Goal: Task Accomplishment & Management: Manage account settings

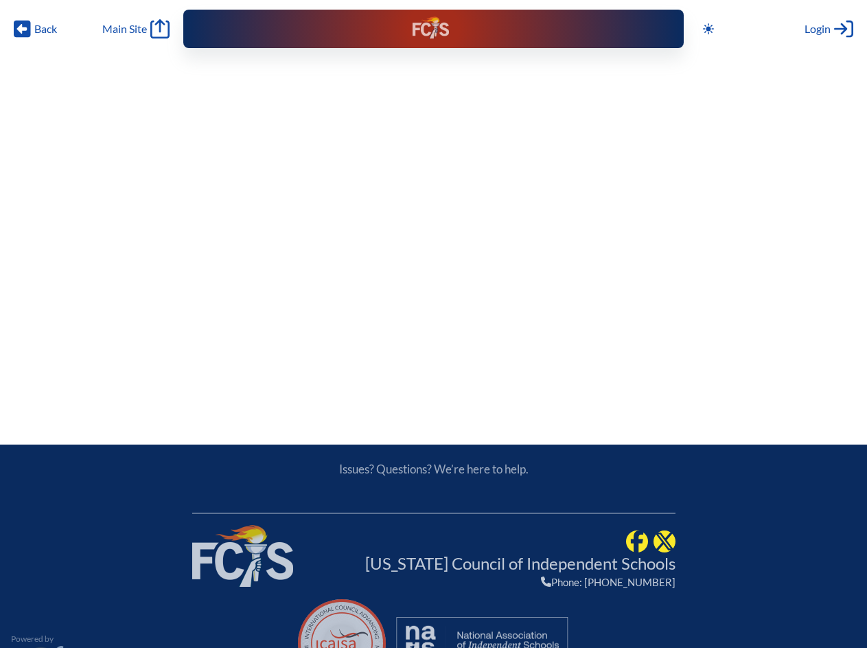
click at [36, 29] on span "Back" at bounding box center [45, 29] width 23 height 14
click at [709, 29] on icon at bounding box center [708, 28] width 11 height 11
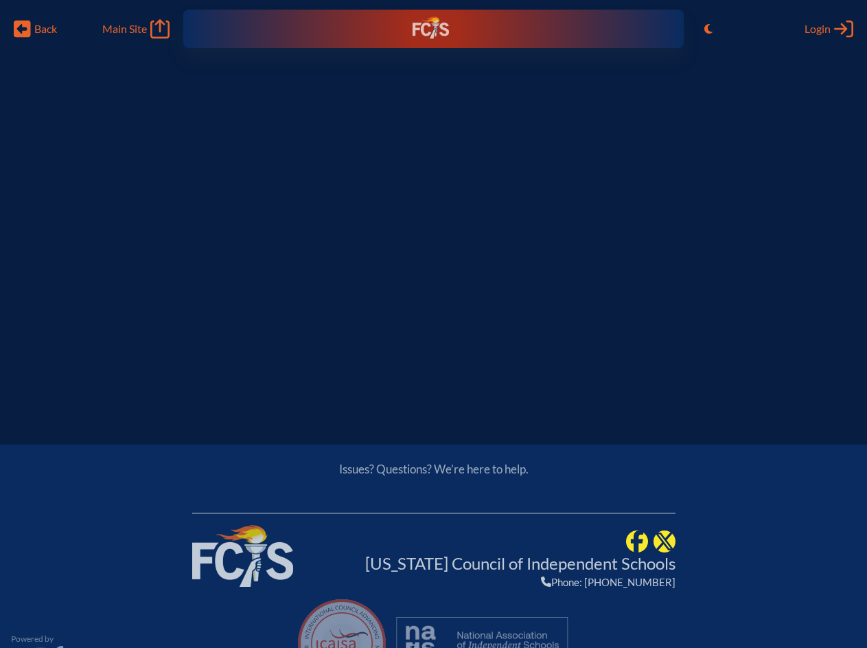
click at [829, 29] on span "Login" at bounding box center [818, 29] width 26 height 14
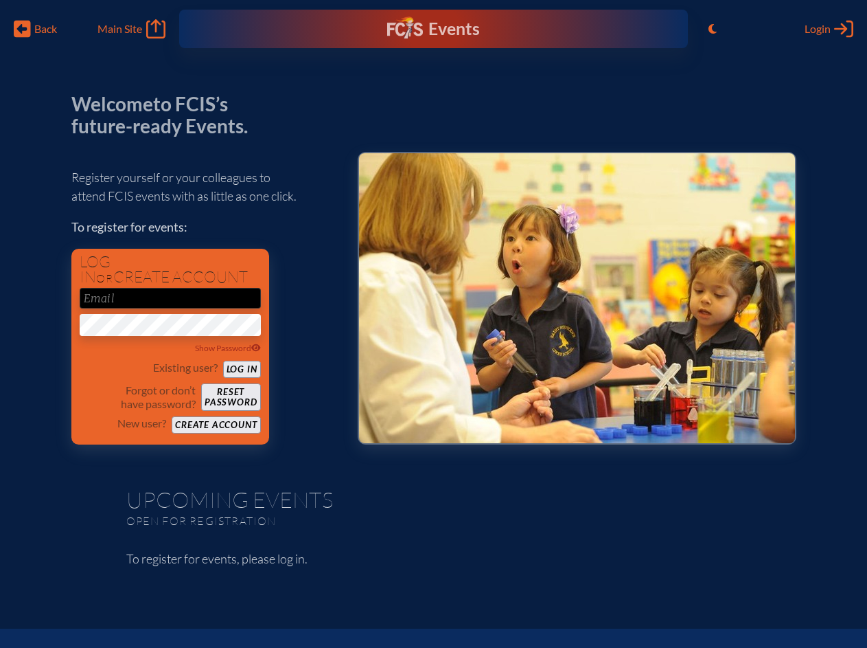
click at [36, 29] on span "Back" at bounding box center [45, 29] width 23 height 14
click at [713, 29] on icon "Toggle to Light Mode" at bounding box center [713, 28] width 8 height 11
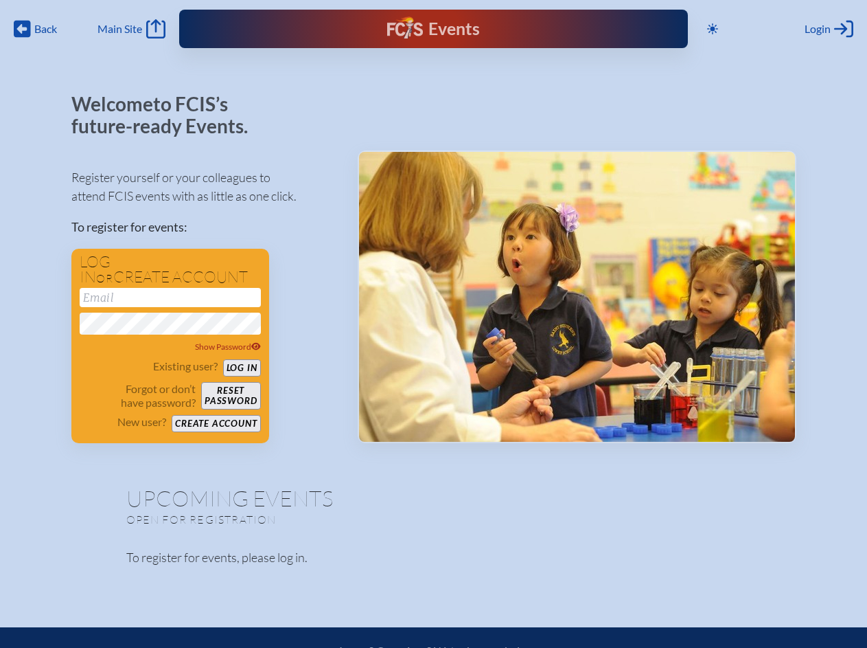
click at [829, 29] on span "Login" at bounding box center [818, 29] width 26 height 14
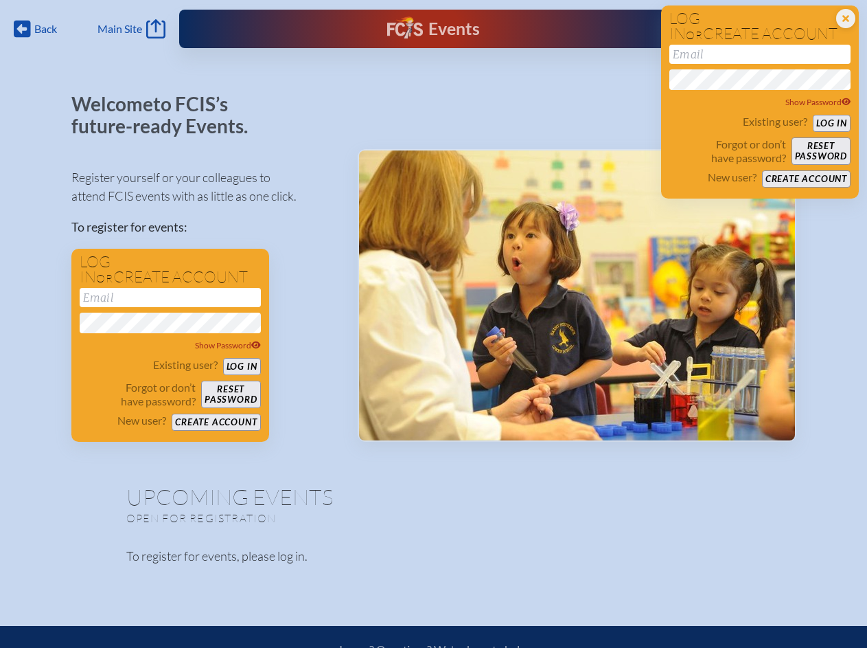
click at [170, 348] on div "Show Password" at bounding box center [170, 346] width 181 height 14
